Goal: Task Accomplishment & Management: Complete application form

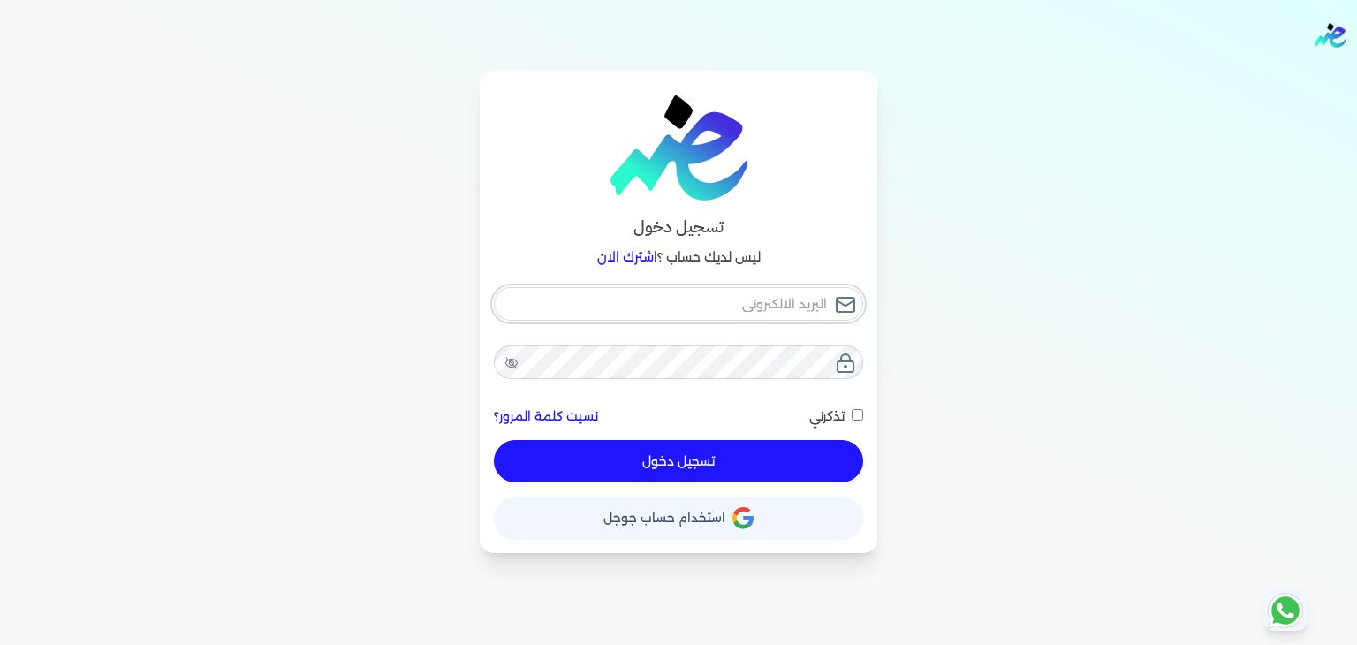
type input "[PERSON_NAME][EMAIL_ADDRESS][PERSON_NAME][DOMAIN_NAME]"
click at [654, 476] on button "تسجيل دخول" at bounding box center [678, 461] width 369 height 42
checkbox input "false"
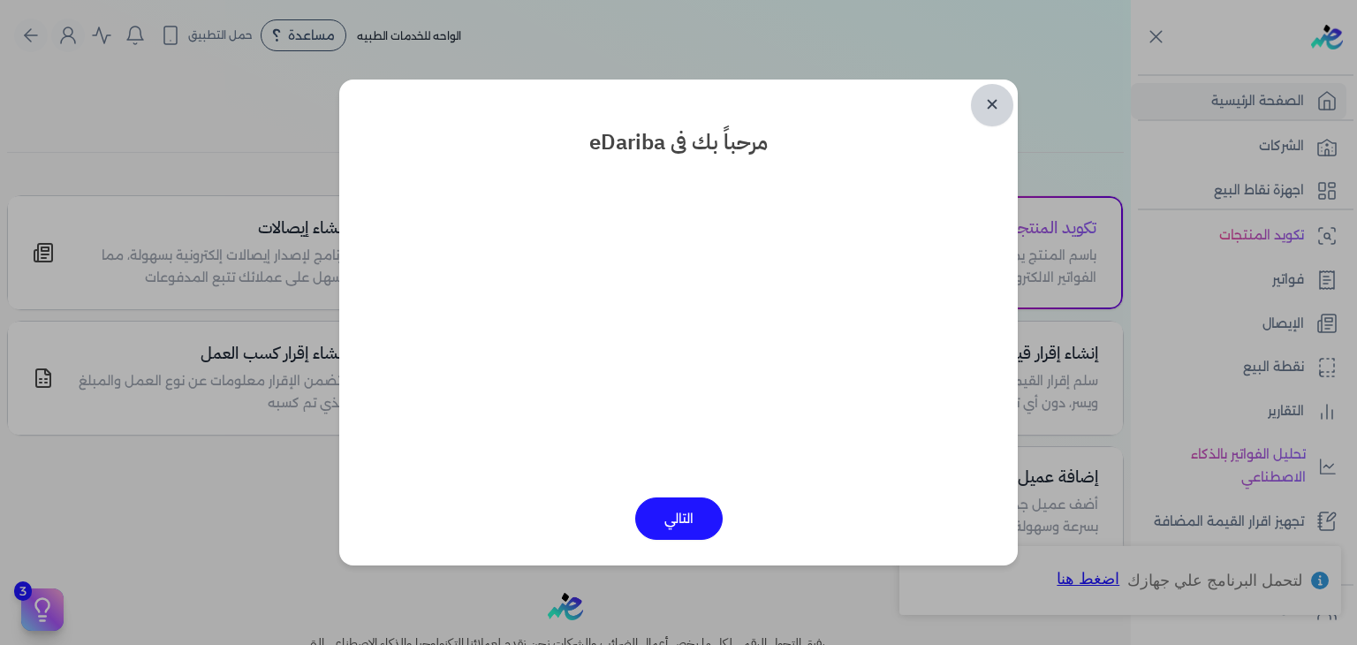
click at [996, 116] on link "✕" at bounding box center [992, 105] width 42 height 42
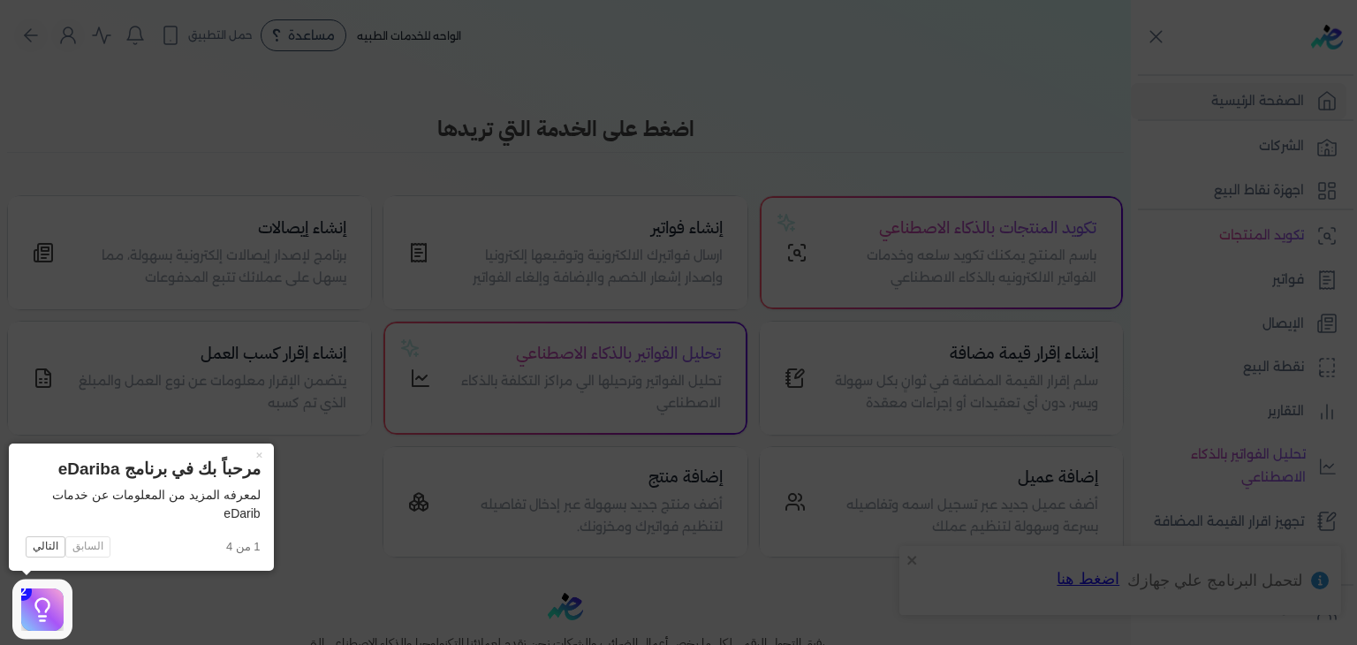
click at [1267, 347] on icon at bounding box center [678, 322] width 1357 height 645
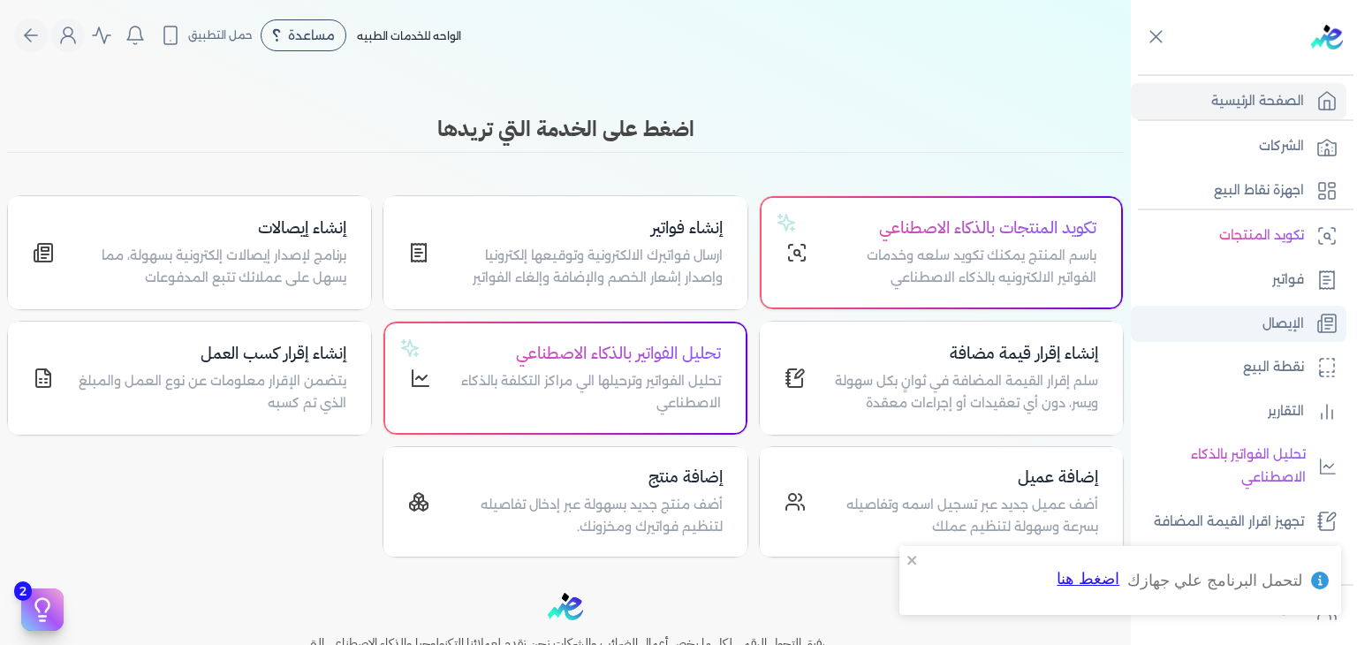
click at [1262, 313] on p "الإيصال" at bounding box center [1283, 324] width 42 height 23
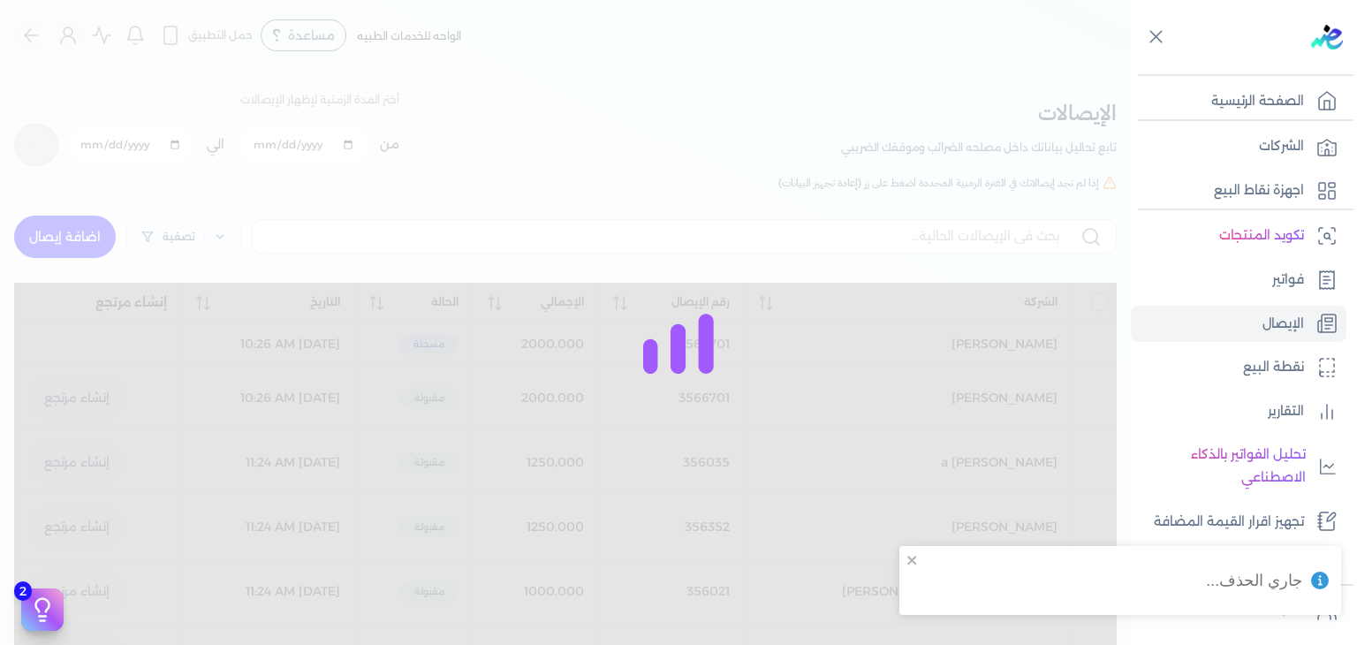
checkbox input "false"
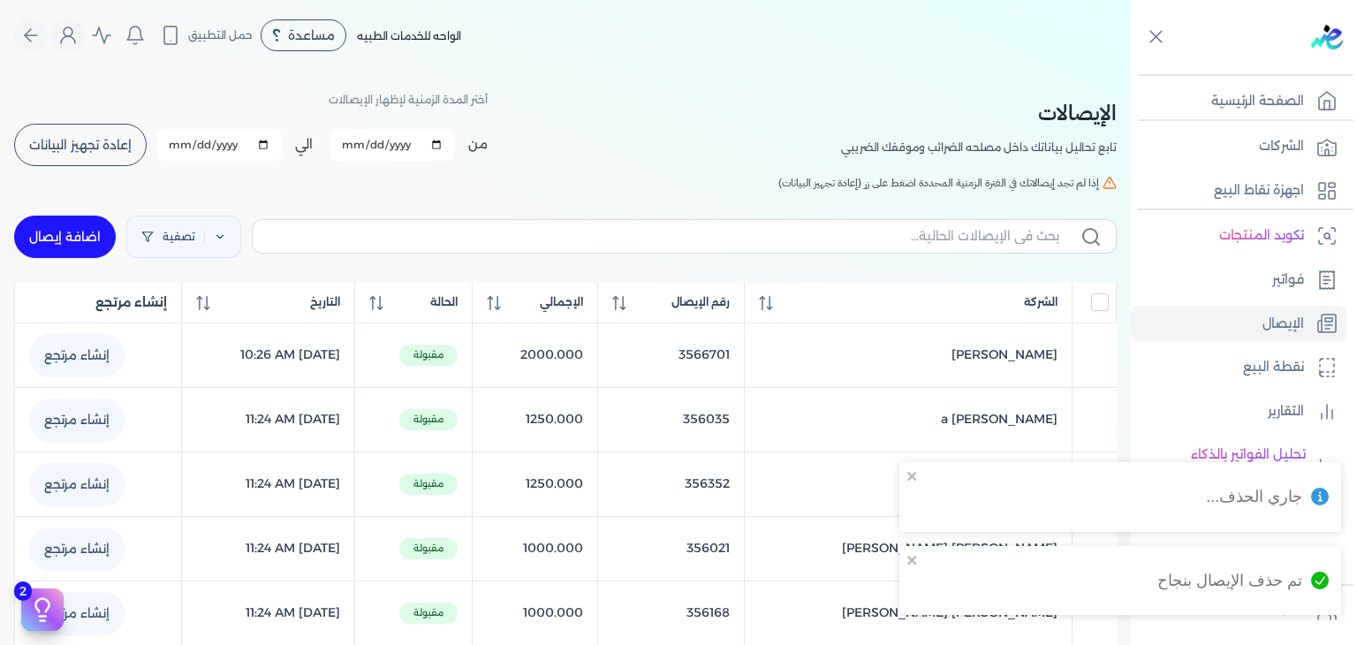
click at [101, 231] on link "اضافة إيصال" at bounding box center [65, 237] width 102 height 42
select select "EGP"
select select "EGS"
select select "B"
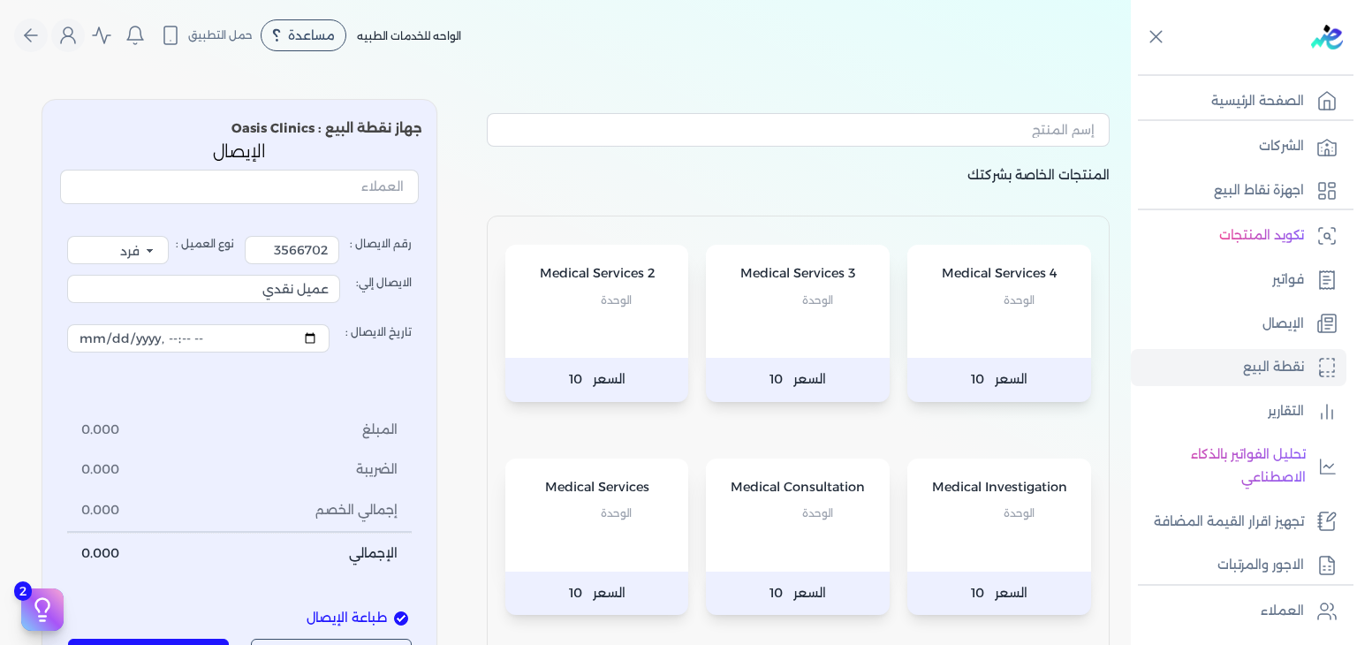
click at [815, 566] on div "Medical Consultation الوحدة" at bounding box center [798, 514] width 184 height 113
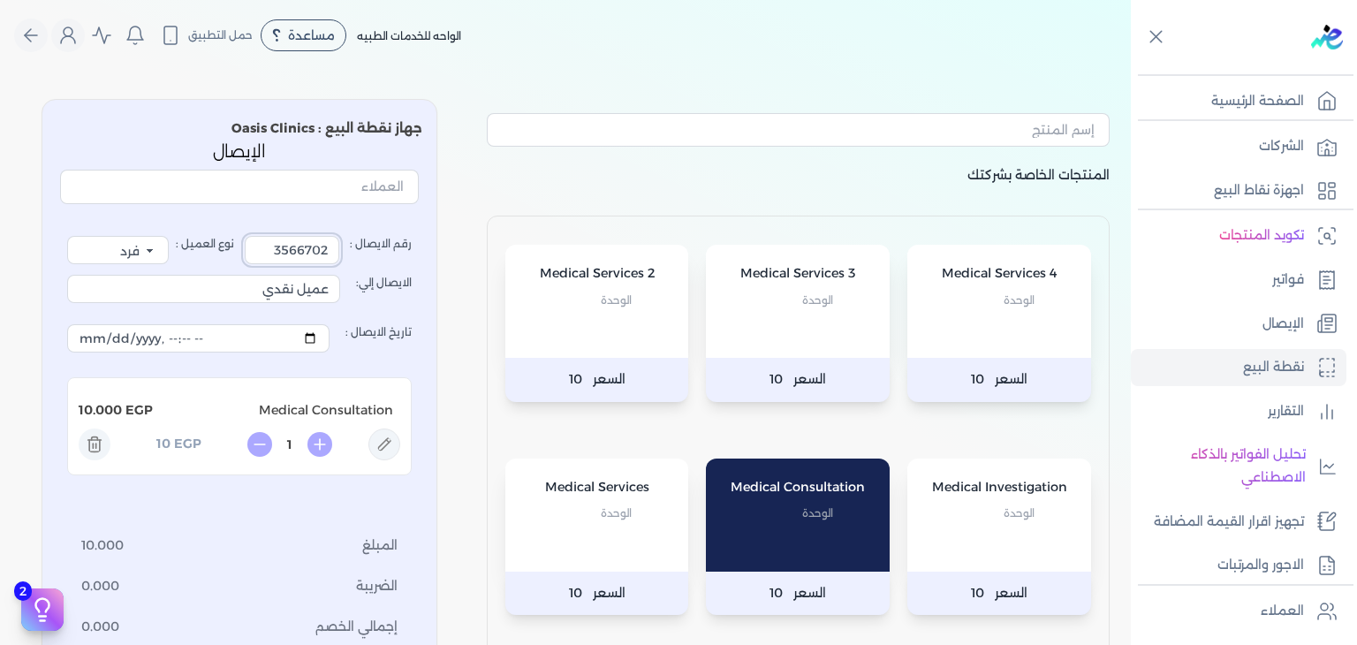
click at [279, 250] on input "3566702" at bounding box center [292, 250] width 95 height 28
type input "M"
drag, startPoint x: 236, startPoint y: 283, endPoint x: 761, endPoint y: 284, distance: 525.5
click at [761, 284] on div "المنتجات الخاصة بشركتك Medical Services 4 الوحدة السعر 10 Medical Services 3 ال…" at bounding box center [565, 450] width 1130 height 730
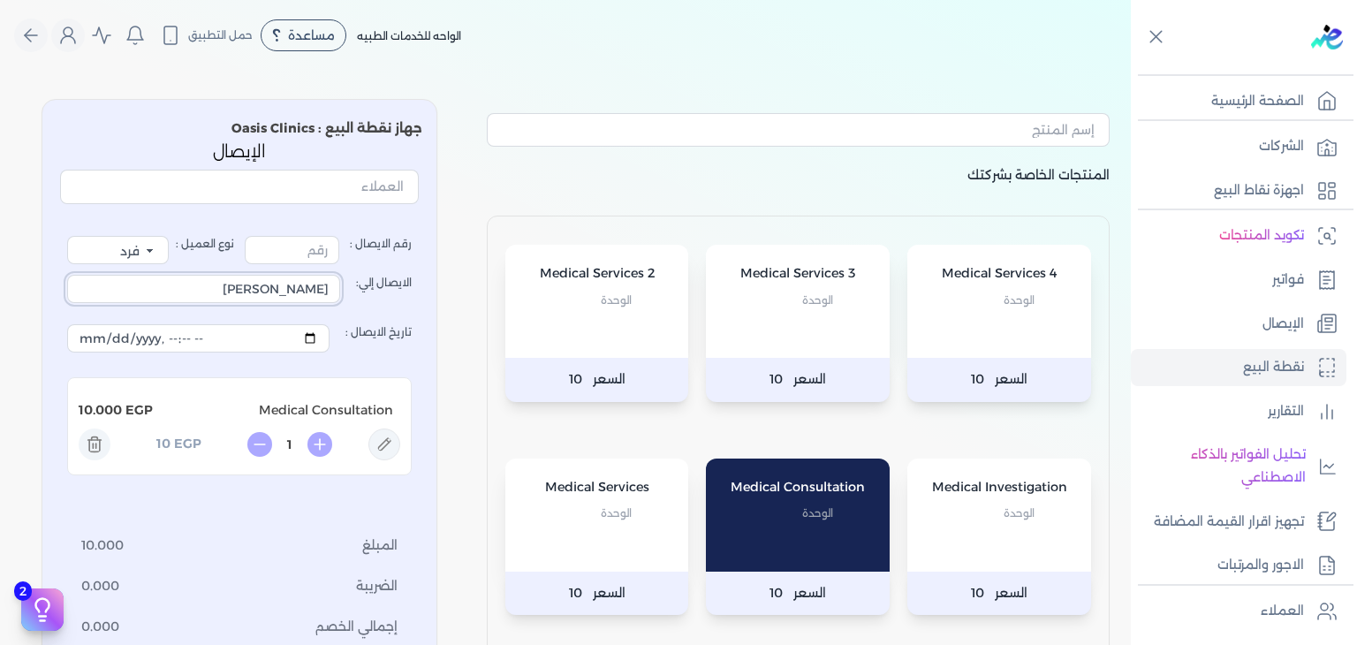
type input "[PERSON_NAME]"
click at [325, 256] on input "رقم الايصال :" at bounding box center [292, 250] width 95 height 28
type input "3568981"
click at [400, 448] on icon at bounding box center [384, 444] width 32 height 32
type input "Medical Consultation"
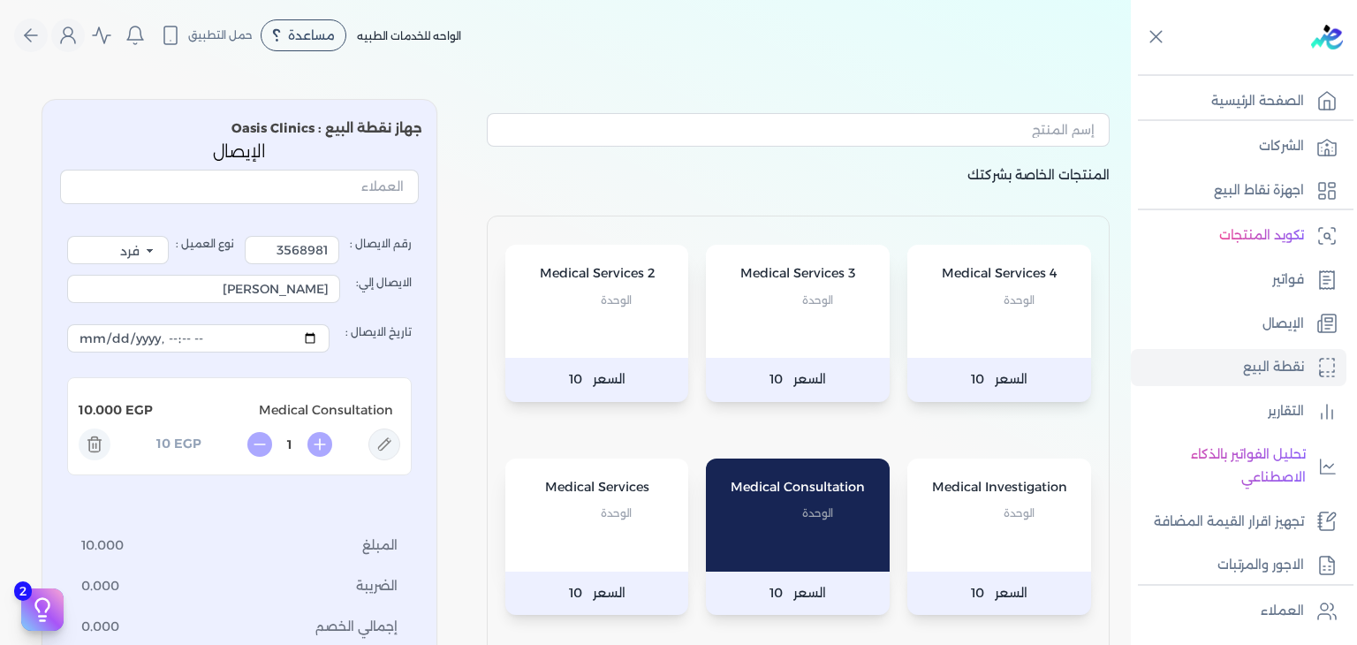
type input "10"
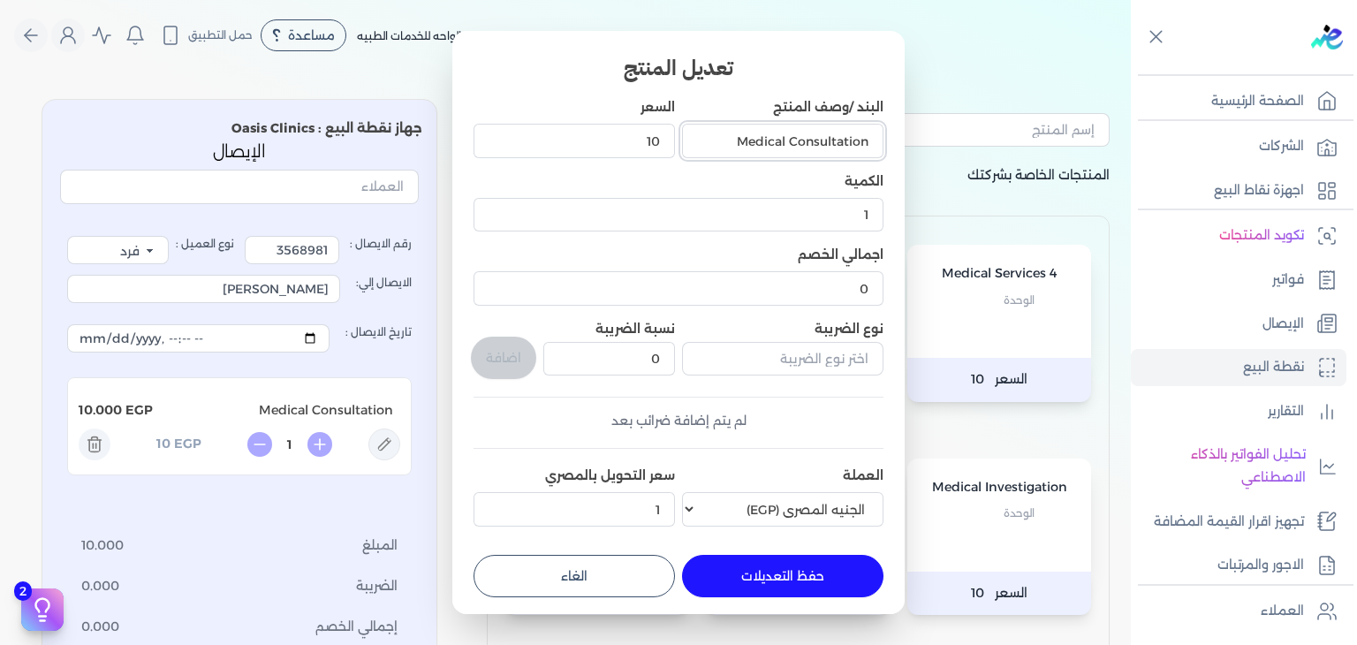
drag, startPoint x: 709, startPoint y: 138, endPoint x: 1134, endPoint y: 49, distance: 433.9
click at [1134, 49] on dialog "تعديل المنتج البند /وصف المنتج Medical Consultation السعر 10 الكمية 1 اجمالي ال…" at bounding box center [678, 322] width 1357 height 645
click at [787, 142] on input "Consultation ( Opthalmology )" at bounding box center [782, 141] width 201 height 34
type input "Consultation ( Ophthalmology )"
drag, startPoint x: 580, startPoint y: 150, endPoint x: 870, endPoint y: 101, distance: 293.9
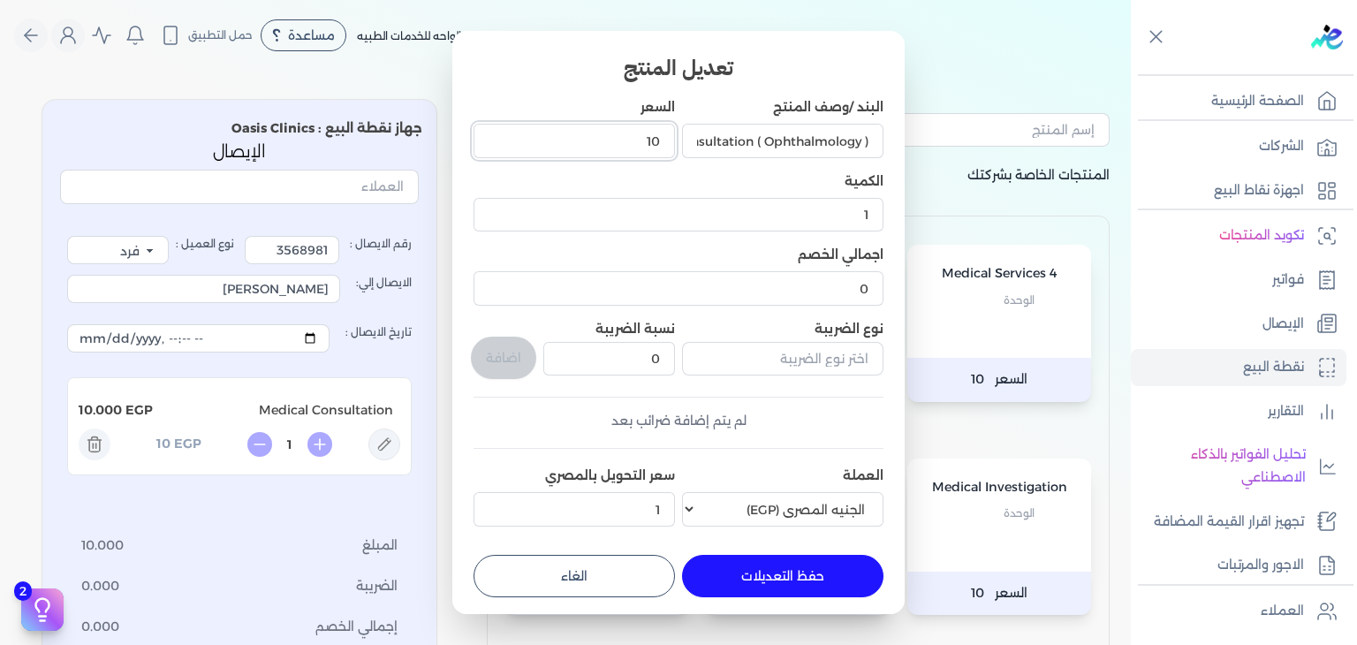
click at [870, 101] on div "البند /وصف المنتج Consultation ( Ophthalmology ) السعر 10 الكمية 1 اجمالي الخصم…" at bounding box center [678, 315] width 410 height 435
type input "1000"
click at [788, 578] on button "حفظ التعديلات" at bounding box center [782, 576] width 201 height 42
type input "0"
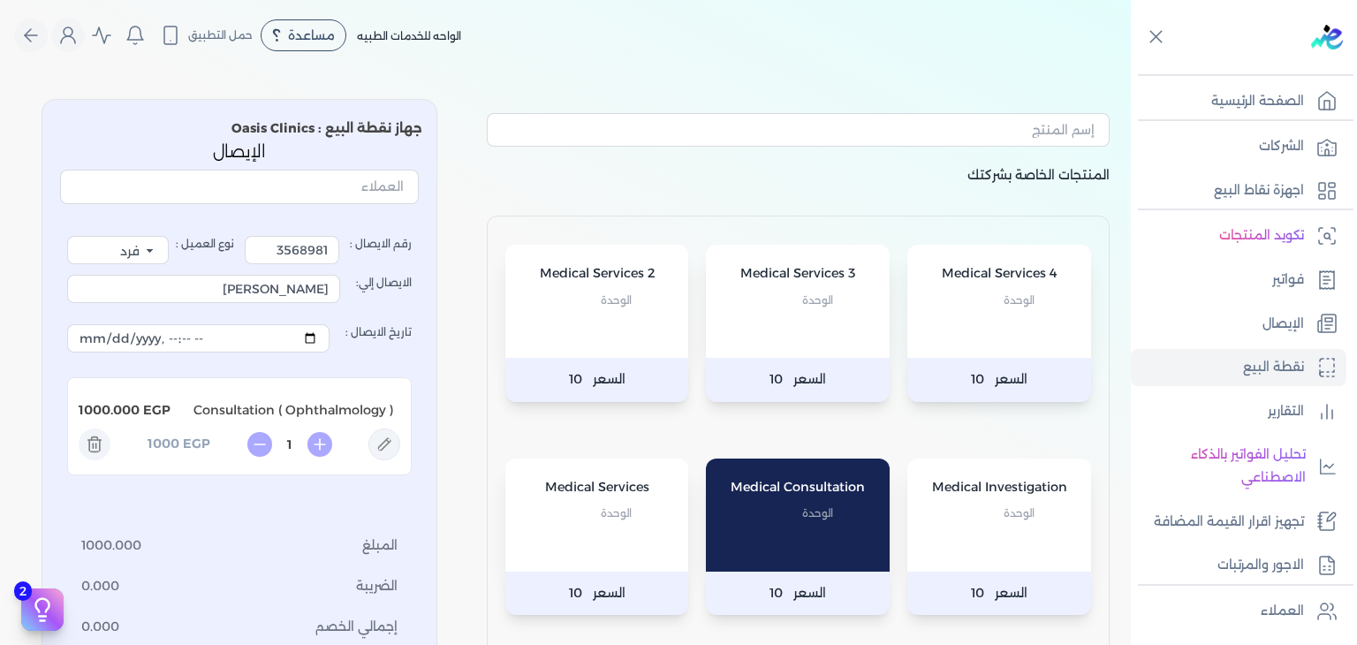
scroll to position [437, 0]
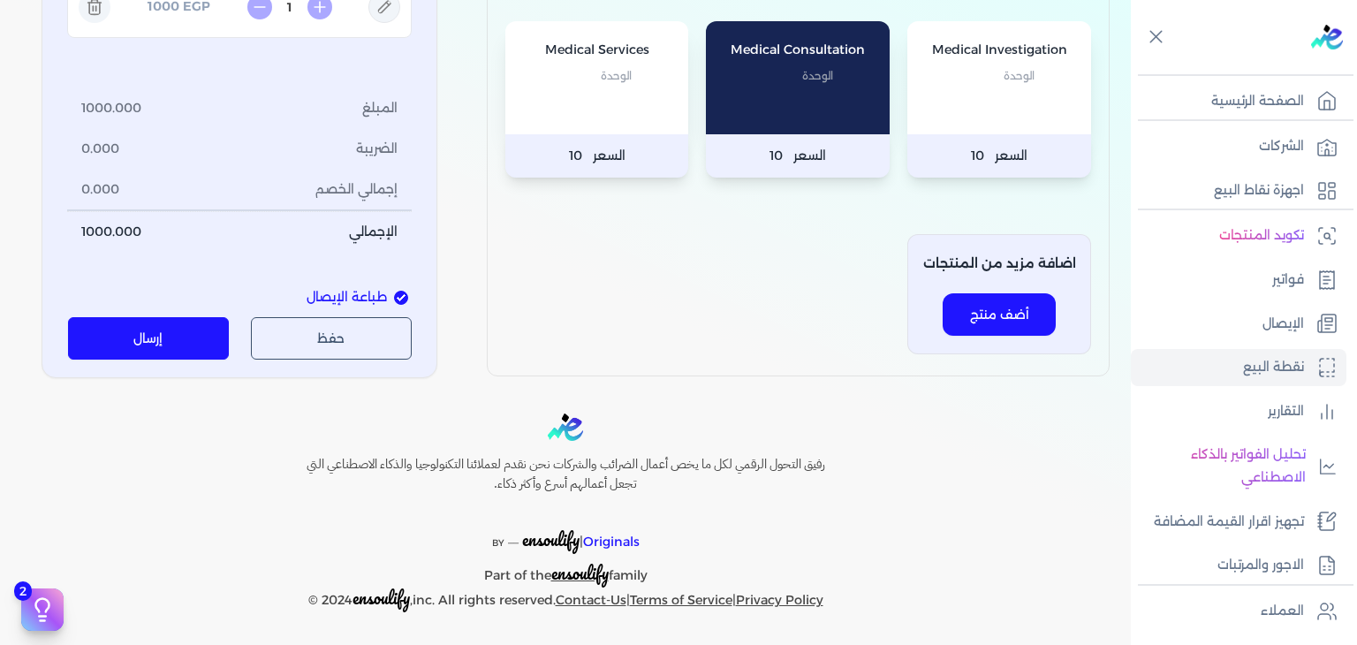
click at [134, 334] on button "إرسال" at bounding box center [149, 338] width 162 height 42
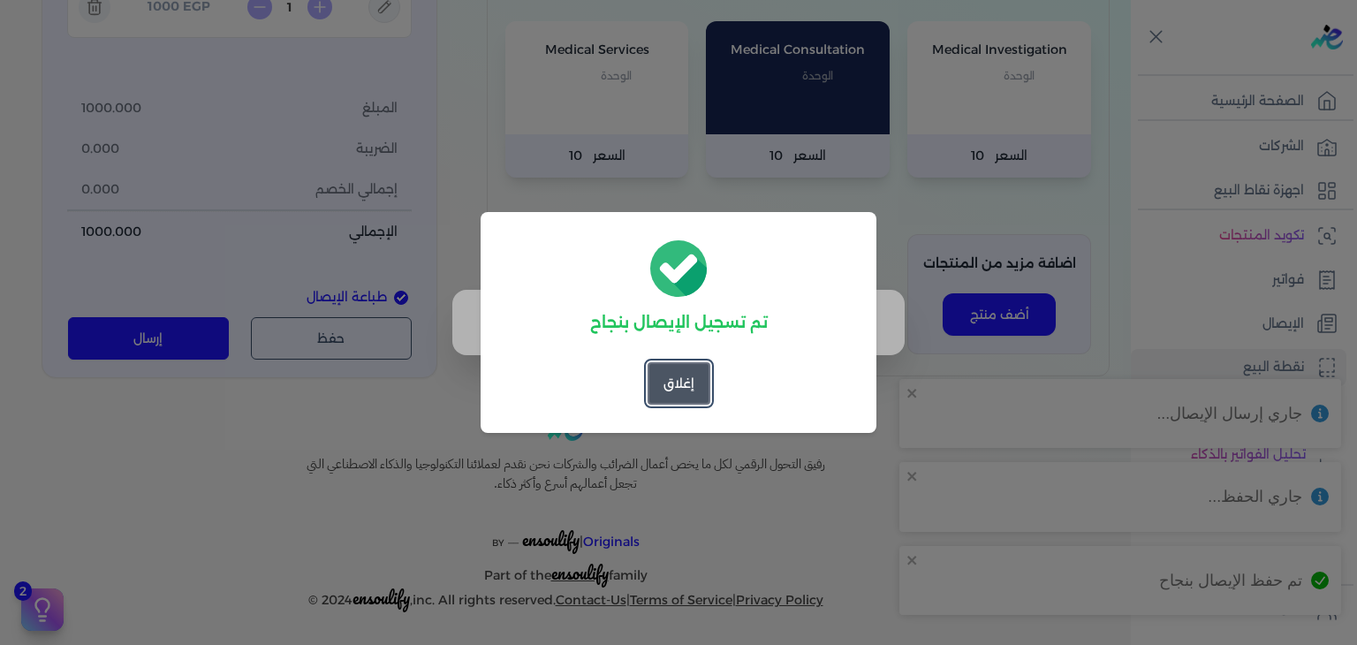
click at [662, 379] on button "إغلاق" at bounding box center [678, 383] width 63 height 42
